Goal: Task Accomplishment & Management: Complete application form

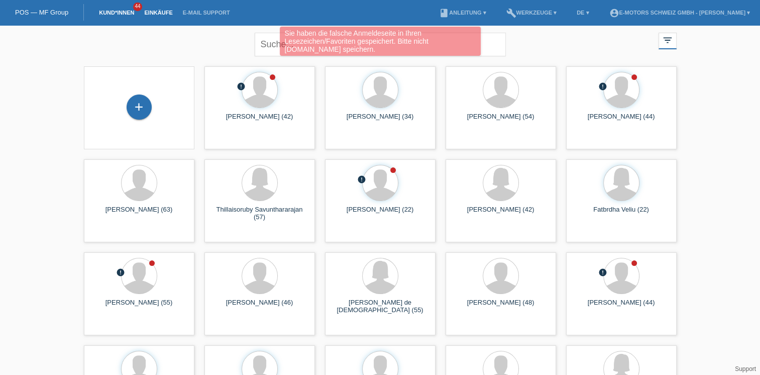
click at [153, 15] on link "Einkäufe" at bounding box center [158, 13] width 38 height 6
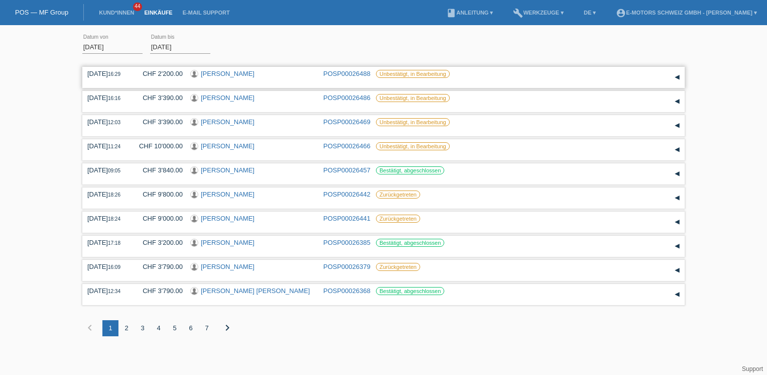
click at [220, 74] on link "Arif Sengül" at bounding box center [228, 74] width 54 height 8
click at [218, 98] on link "[PERSON_NAME]" at bounding box center [228, 98] width 54 height 8
click at [227, 123] on link "[PERSON_NAME]" at bounding box center [228, 122] width 54 height 8
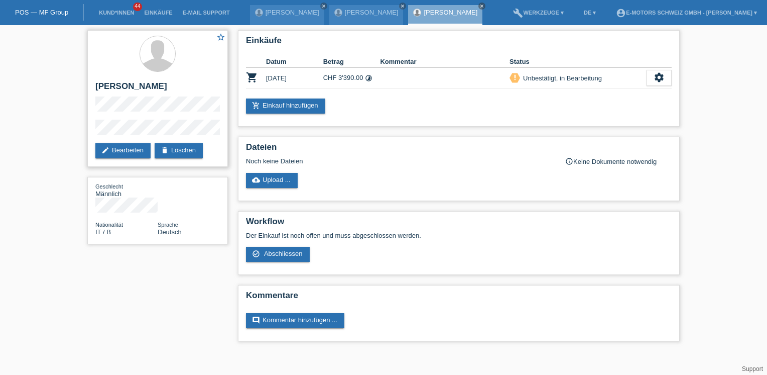
drag, startPoint x: 96, startPoint y: 84, endPoint x: 170, endPoint y: 84, distance: 74.3
click at [170, 84] on h2 "[PERSON_NAME]" at bounding box center [157, 88] width 125 height 15
copy h2 "[PERSON_NAME]"
click at [91, 123] on div "star_border [PERSON_NAME] edit Bearbeiten delete Löschen" at bounding box center [157, 98] width 141 height 137
click at [289, 250] on span "Abschliessen" at bounding box center [283, 254] width 39 height 8
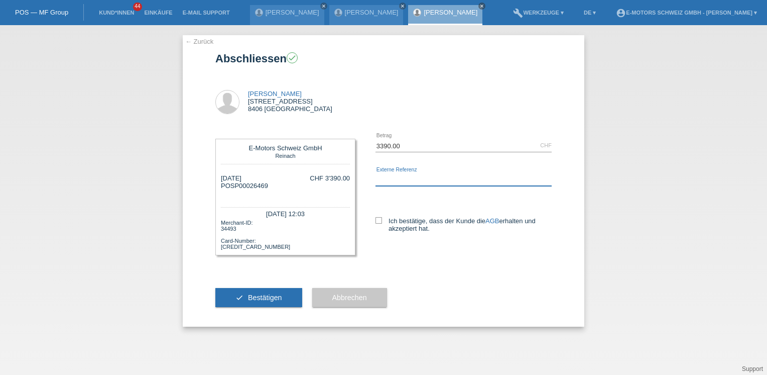
click at [386, 177] on input "text" at bounding box center [464, 179] width 176 height 13
type input "Andi"
click at [386, 219] on label "Ich bestätige, dass der Kunde die AGB erhalten und akzeptiert hat." at bounding box center [464, 224] width 176 height 15
click at [382, 219] on input "Ich bestätige, dass der Kunde die AGB erhalten und akzeptiert hat." at bounding box center [379, 220] width 7 height 7
checkbox input "true"
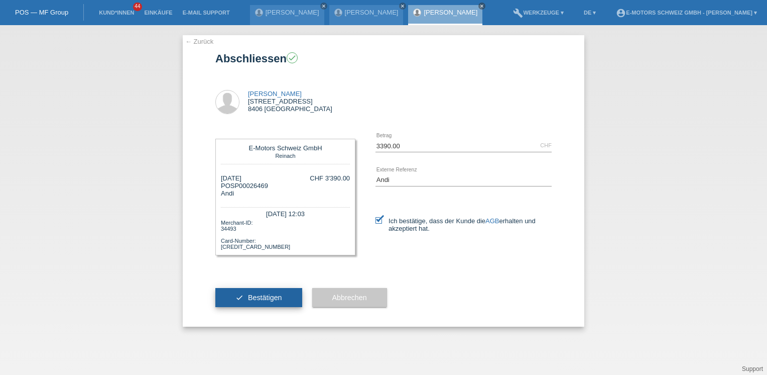
click at [280, 294] on span "Bestätigen" at bounding box center [265, 297] width 34 height 8
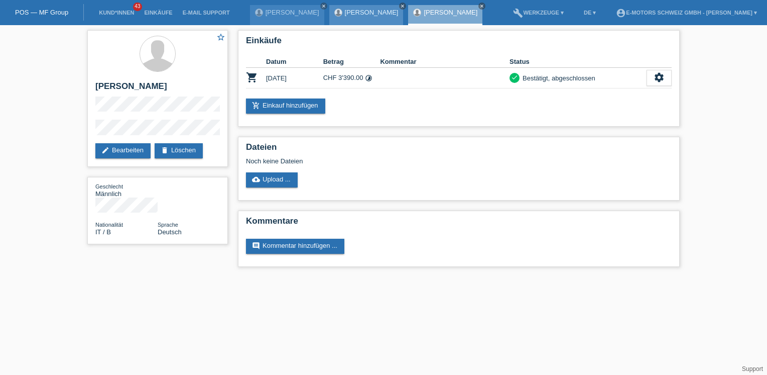
click at [400, 4] on icon "close" at bounding box center [402, 6] width 5 height 5
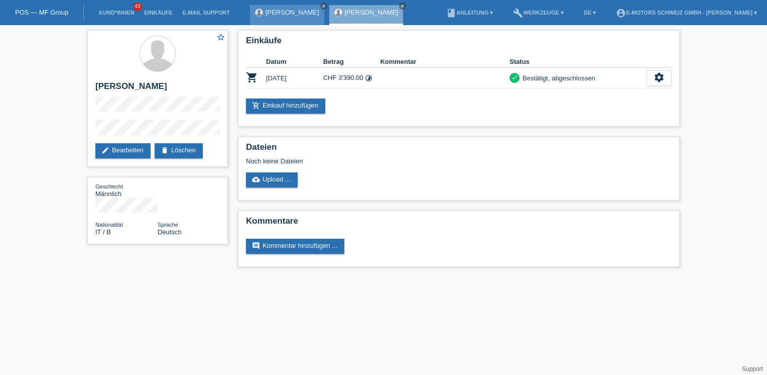
click at [321, 6] on icon "close" at bounding box center [323, 6] width 5 height 5
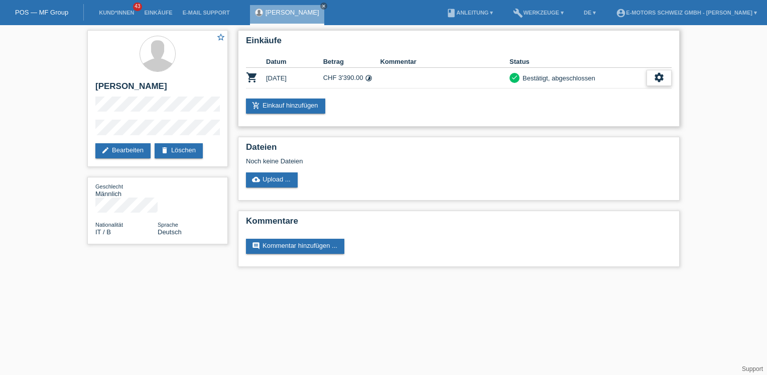
click at [666, 77] on div "settings" at bounding box center [659, 78] width 25 height 16
click at [583, 106] on icon "description" at bounding box center [580, 108] width 10 height 10
click at [662, 75] on icon "settings" at bounding box center [659, 77] width 11 height 11
click at [625, 121] on span "Quittung herunterladen" at bounding box center [622, 123] width 70 height 12
